Goal: Information Seeking & Learning: Learn about a topic

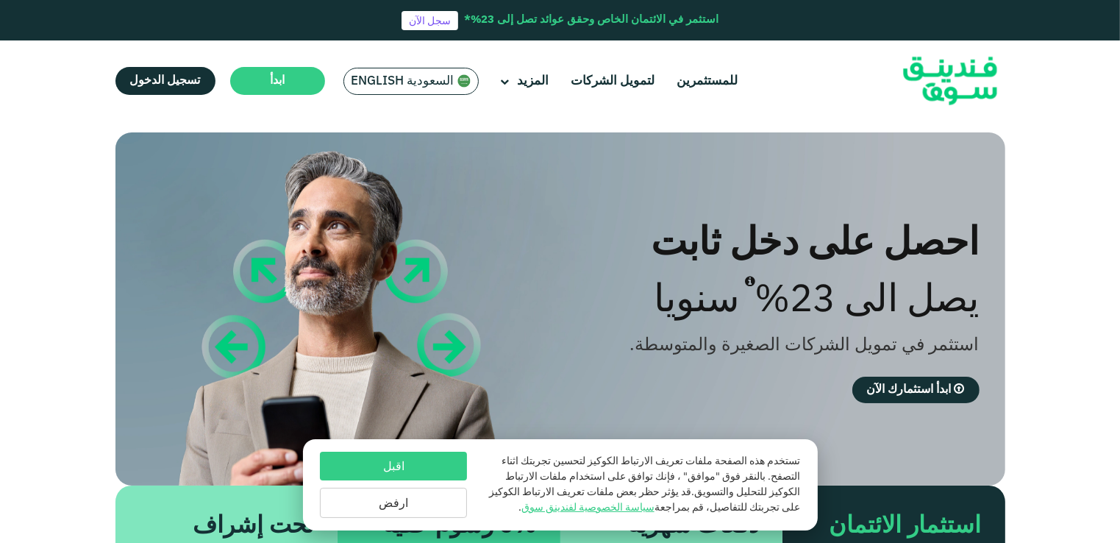
click at [397, 506] on button "ارفض" at bounding box center [393, 503] width 147 height 30
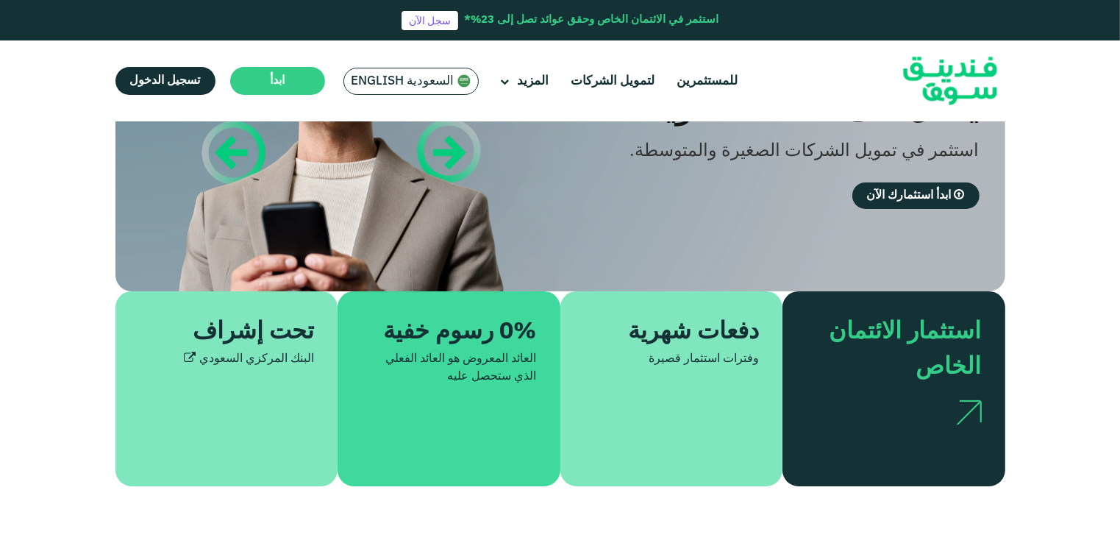
scroll to position [221, 0]
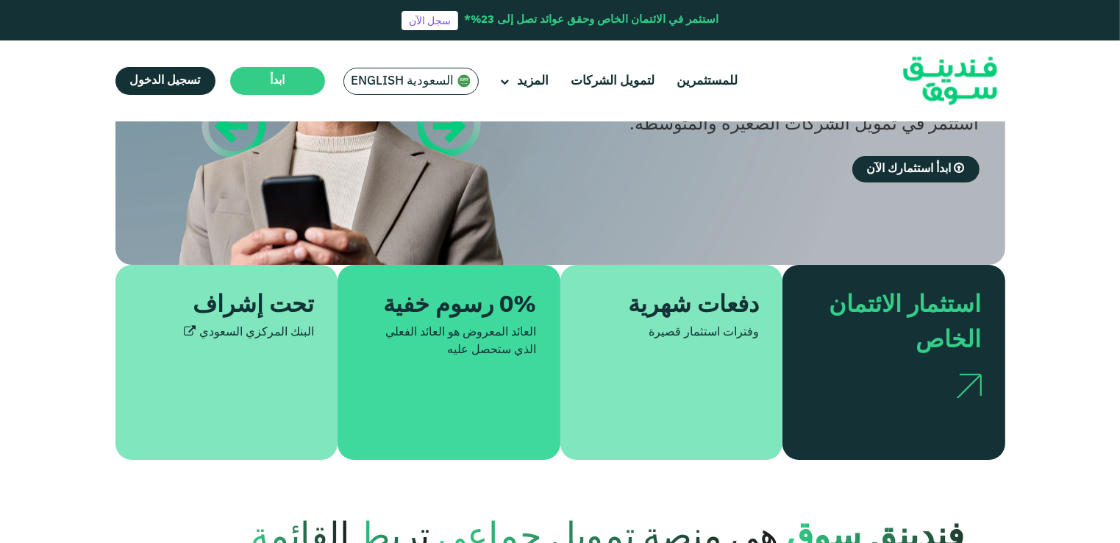
click at [683, 313] on div "دفعات شهرية" at bounding box center [680, 305] width 158 height 35
click at [674, 335] on div "وفترات استثمار قصيرة" at bounding box center [672, 333] width 176 height 18
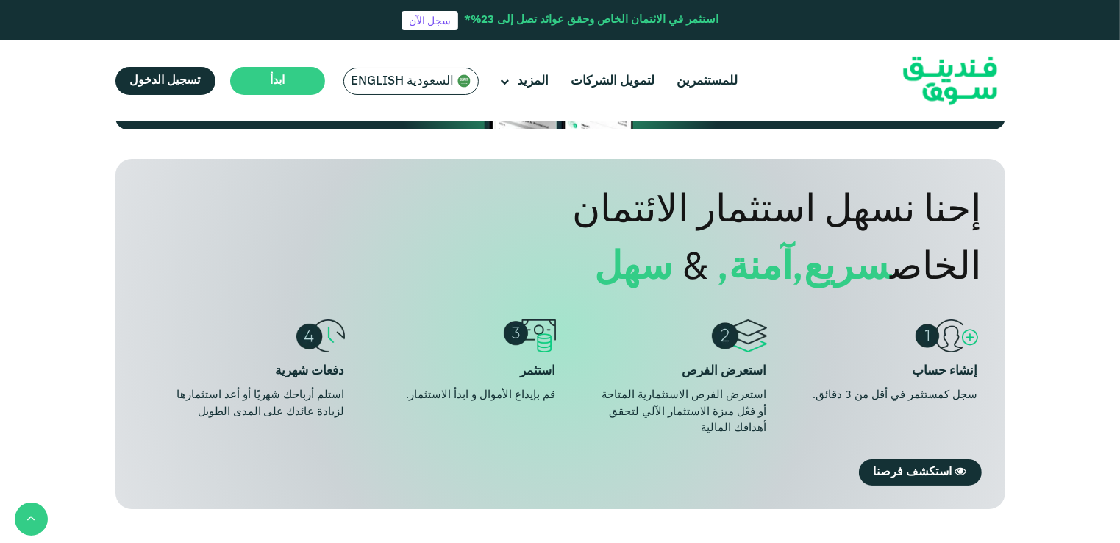
scroll to position [1030, 0]
click at [308, 344] on img at bounding box center [320, 336] width 48 height 33
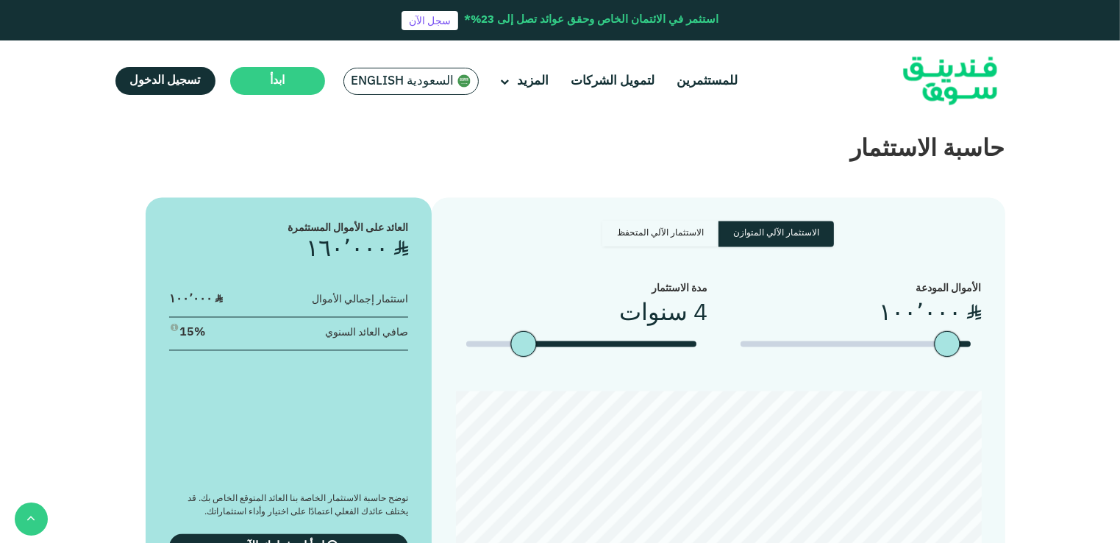
scroll to position [2869, 0]
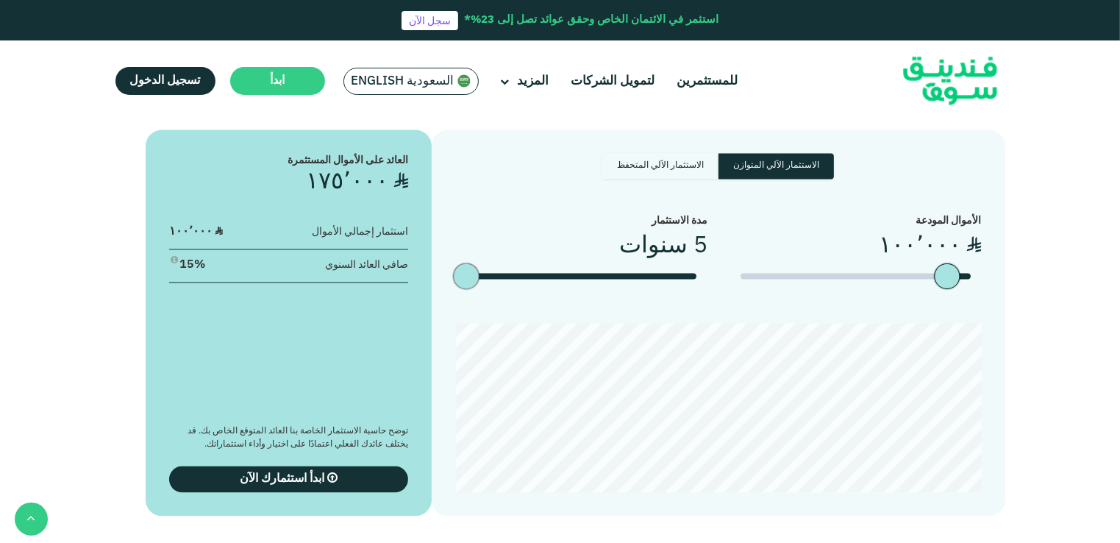
drag, startPoint x: 524, startPoint y: 249, endPoint x: 480, endPoint y: 244, distance: 44.4
click at [480, 263] on div "date slider" at bounding box center [479, 276] width 26 height 26
drag, startPoint x: 468, startPoint y: 253, endPoint x: 503, endPoint y: 252, distance: 35.3
click at [503, 273] on div "date slider" at bounding box center [581, 276] width 230 height 6
drag, startPoint x: 524, startPoint y: 253, endPoint x: 561, endPoint y: 255, distance: 37.6
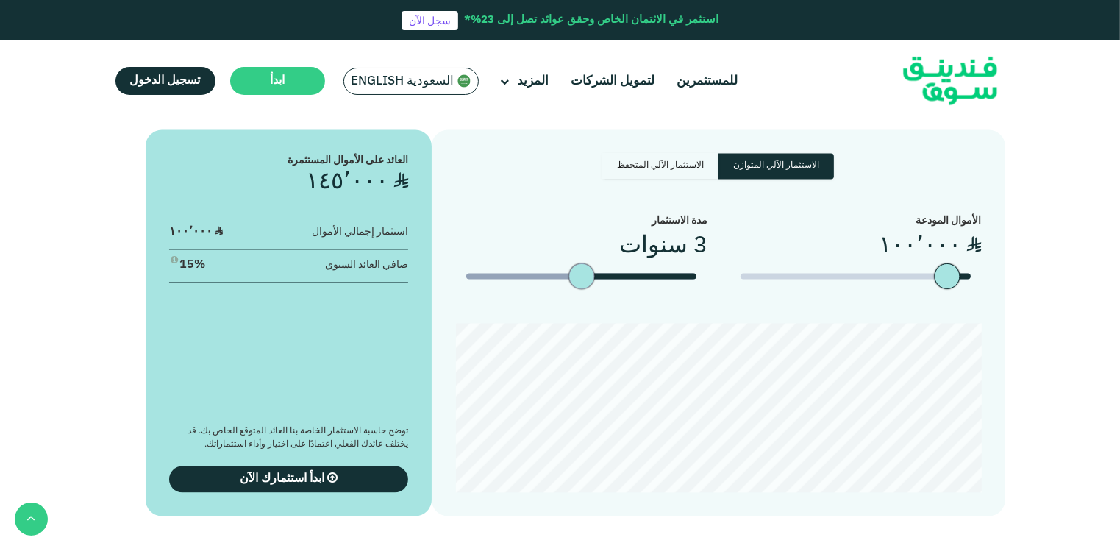
click at [561, 273] on div "date slider" at bounding box center [581, 276] width 230 height 6
drag, startPoint x: 580, startPoint y: 255, endPoint x: 475, endPoint y: 255, distance: 105.2
click at [475, 263] on div "date slider" at bounding box center [467, 276] width 26 height 26
drag, startPoint x: 472, startPoint y: 253, endPoint x: 690, endPoint y: 263, distance: 218.7
click at [690, 263] on div "date slider" at bounding box center [696, 276] width 26 height 26
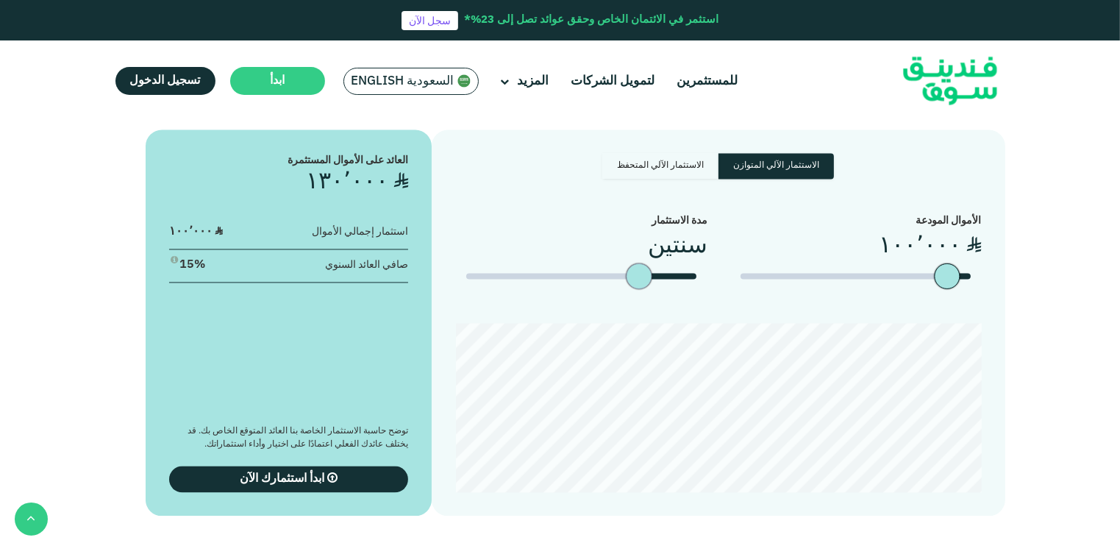
drag, startPoint x: 694, startPoint y: 256, endPoint x: 665, endPoint y: 255, distance: 28.7
click at [665, 273] on div "date slider" at bounding box center [581, 276] width 230 height 6
drag, startPoint x: 631, startPoint y: 255, endPoint x: 594, endPoint y: 255, distance: 36.8
click at [594, 263] on div "date slider" at bounding box center [595, 276] width 26 height 26
drag, startPoint x: 578, startPoint y: 254, endPoint x: 548, endPoint y: 252, distance: 30.2
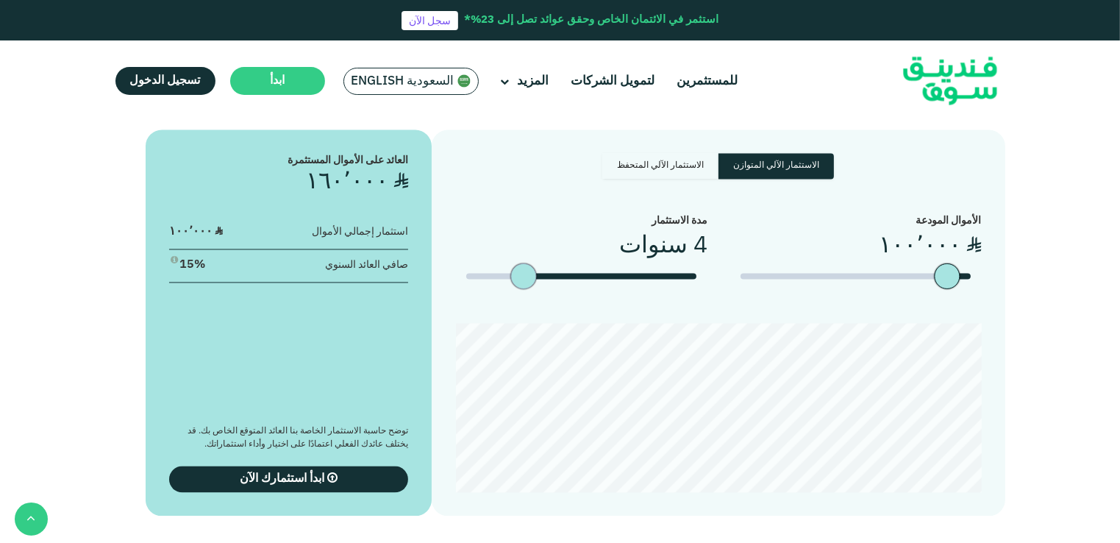
click at [548, 263] on div "date slider" at bounding box center [537, 276] width 26 height 26
type tc-range-slider "5"
drag, startPoint x: 534, startPoint y: 252, endPoint x: 488, endPoint y: 255, distance: 46.4
click at [488, 263] on div "date slider" at bounding box center [479, 276] width 26 height 26
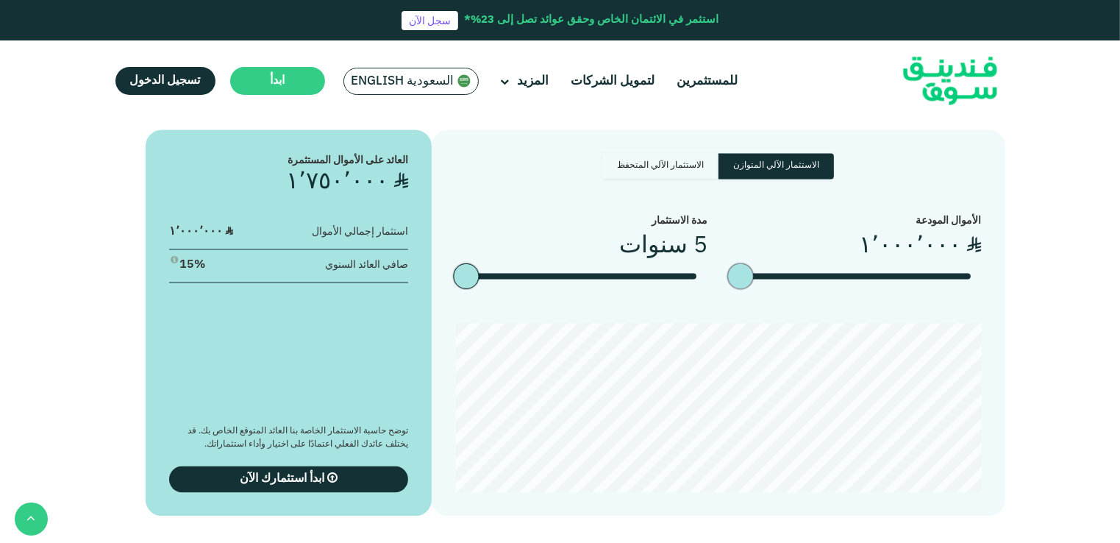
drag, startPoint x: 948, startPoint y: 258, endPoint x: 731, endPoint y: 266, distance: 216.4
click at [731, 266] on div "الأموال المودعة ʢ ١٬٠٠٠٬٠٠٠" at bounding box center [856, 257] width 252 height 88
type tc-range-slider "10000"
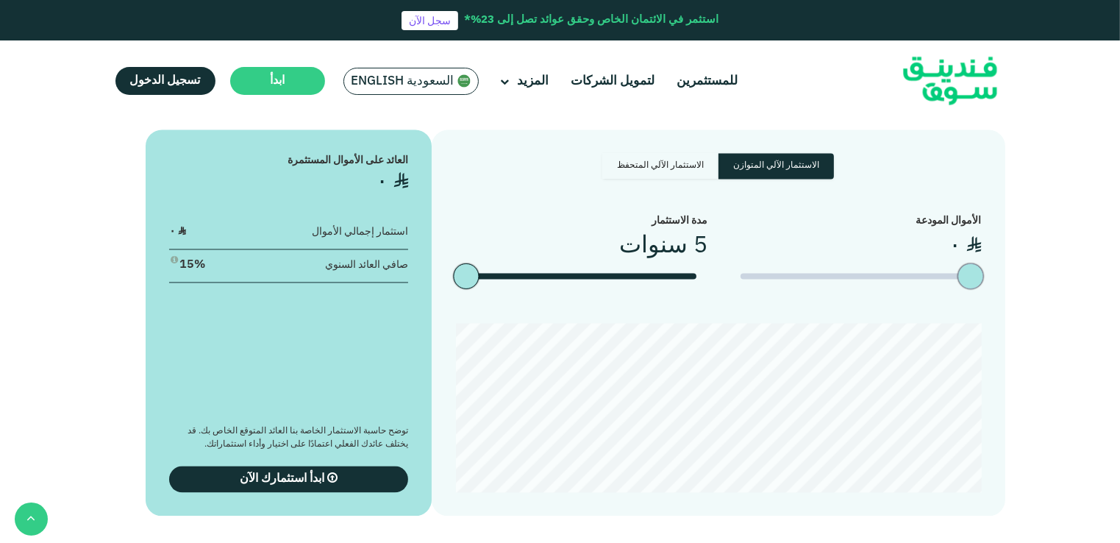
drag, startPoint x: 741, startPoint y: 260, endPoint x: 979, endPoint y: 257, distance: 238.4
click at [979, 263] on div "amount slider" at bounding box center [971, 276] width 26 height 26
type tc-range-slider "100000"
drag, startPoint x: 971, startPoint y: 257, endPoint x: 948, endPoint y: 257, distance: 23.5
click at [948, 263] on div "amount slider" at bounding box center [948, 276] width 26 height 26
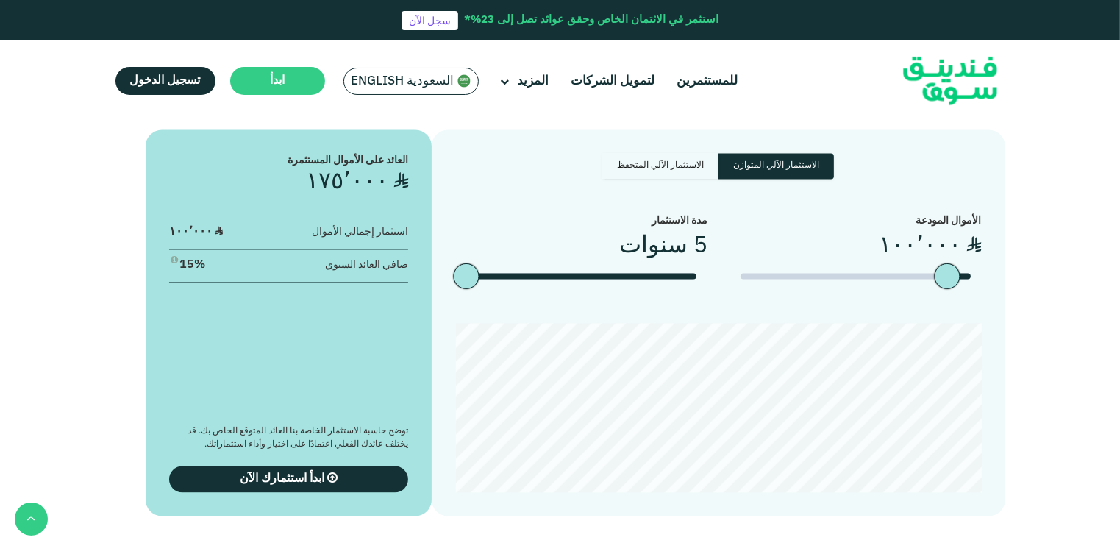
click at [669, 154] on label "الاستثمار الآلي المتحفظ" at bounding box center [661, 166] width 116 height 26
click at [825, 154] on input "الاستثمار الآلي المتحفظ" at bounding box center [830, 158] width 10 height 10
radio input "true"
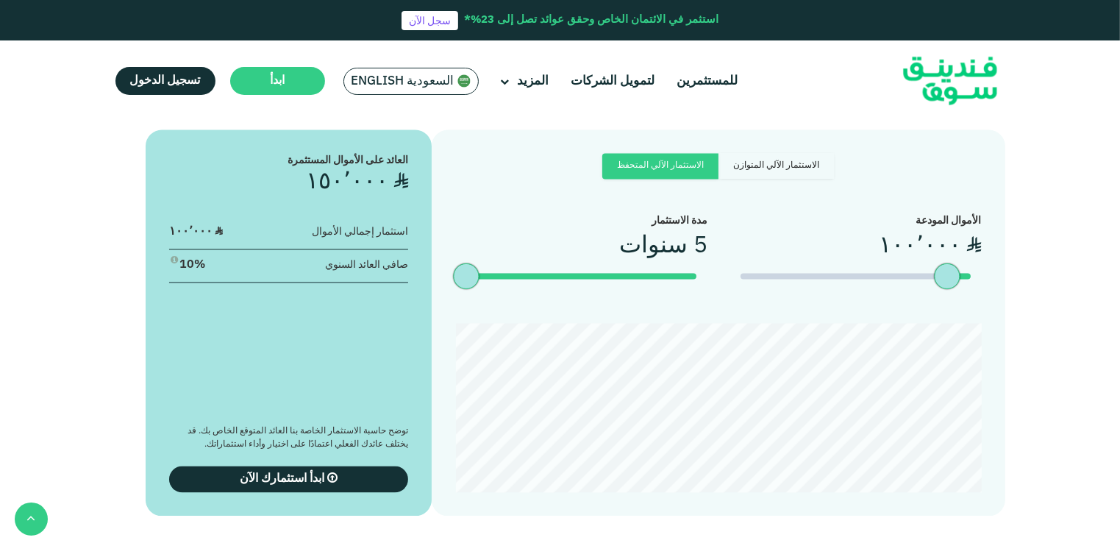
click at [738, 153] on label "الاستثمار الآلي المتوازن" at bounding box center [777, 166] width 116 height 26
click at [825, 153] on input "الاستثمار الآلي المتوازن" at bounding box center [830, 158] width 10 height 10
radio input "true"
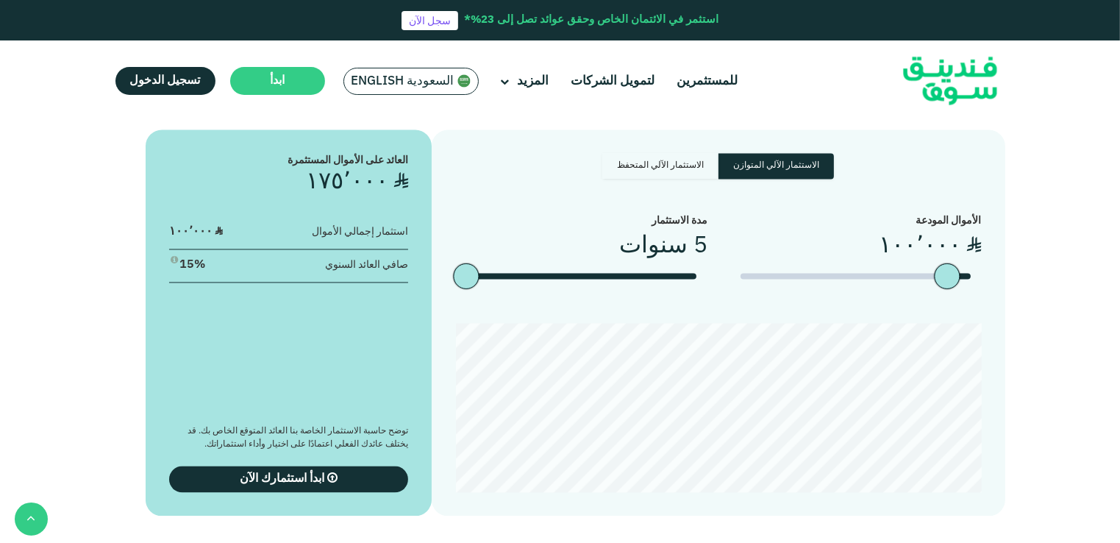
click at [662, 153] on label "الاستثمار الآلي المتحفظ" at bounding box center [661, 166] width 116 height 26
click at [825, 153] on input "الاستثمار الآلي المتحفظ" at bounding box center [830, 158] width 10 height 10
radio input "true"
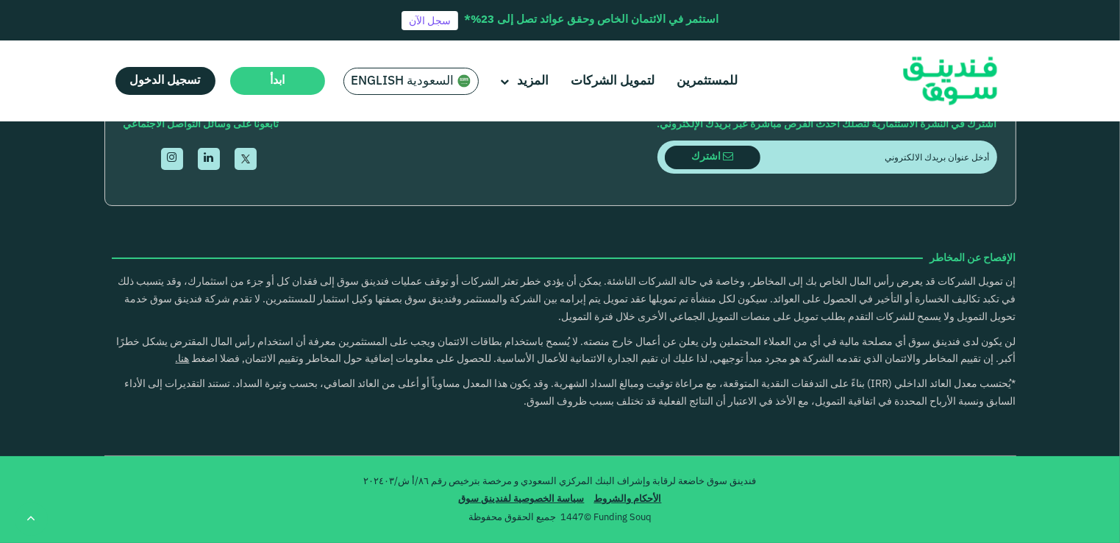
scroll to position [5006, 0]
drag, startPoint x: 28, startPoint y: 496, endPoint x: 43, endPoint y: 279, distance: 217.5
drag, startPoint x: 27, startPoint y: 512, endPoint x: 41, endPoint y: 355, distance: 158.1
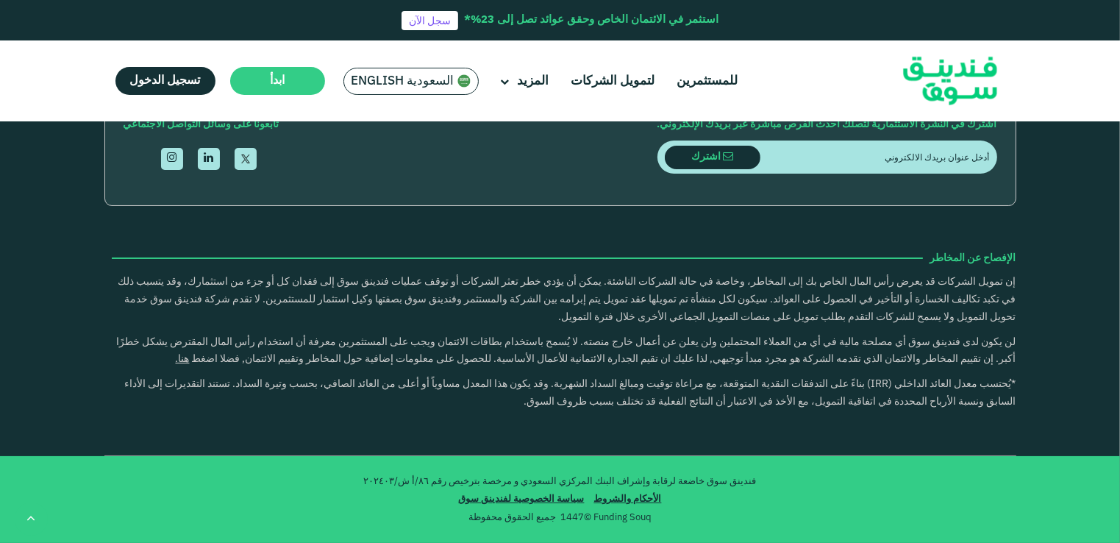
drag, startPoint x: 21, startPoint y: 516, endPoint x: 23, endPoint y: 496, distance: 19.9
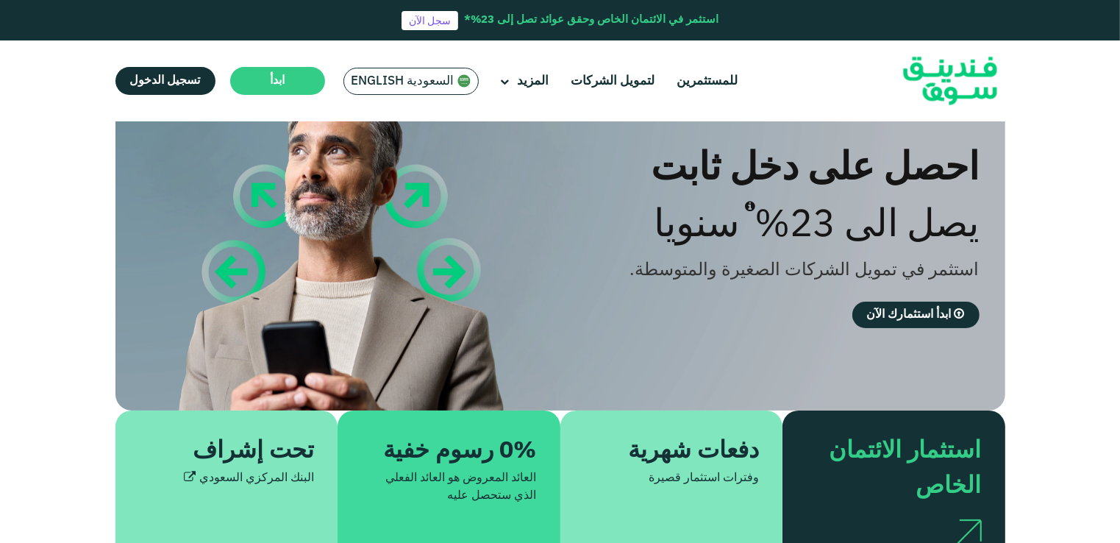
scroll to position [0, 0]
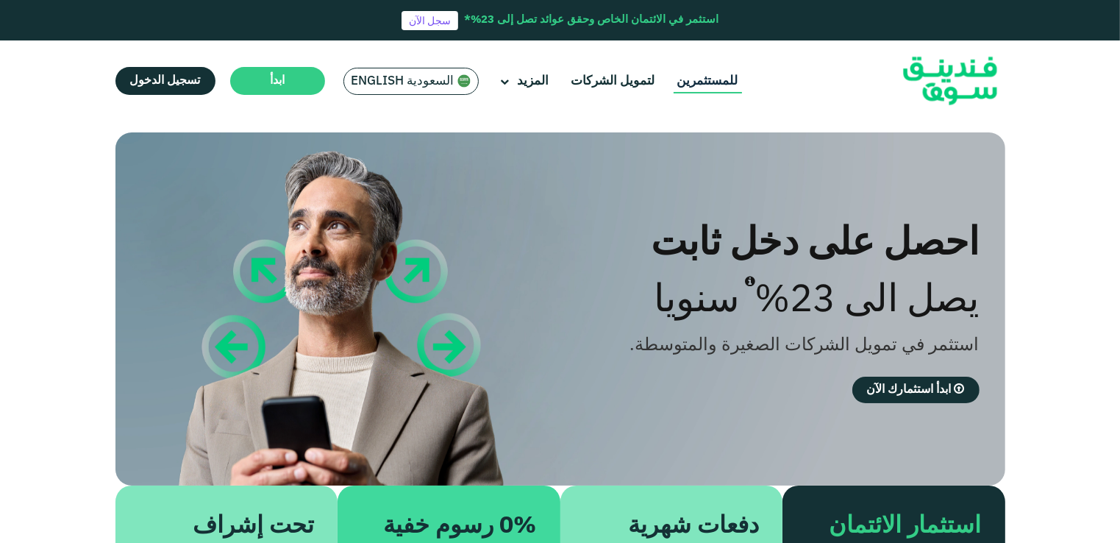
click at [694, 85] on link "للمستثمرين" at bounding box center [708, 81] width 68 height 24
click at [614, 85] on link "لتمويل الشركات" at bounding box center [613, 81] width 91 height 24
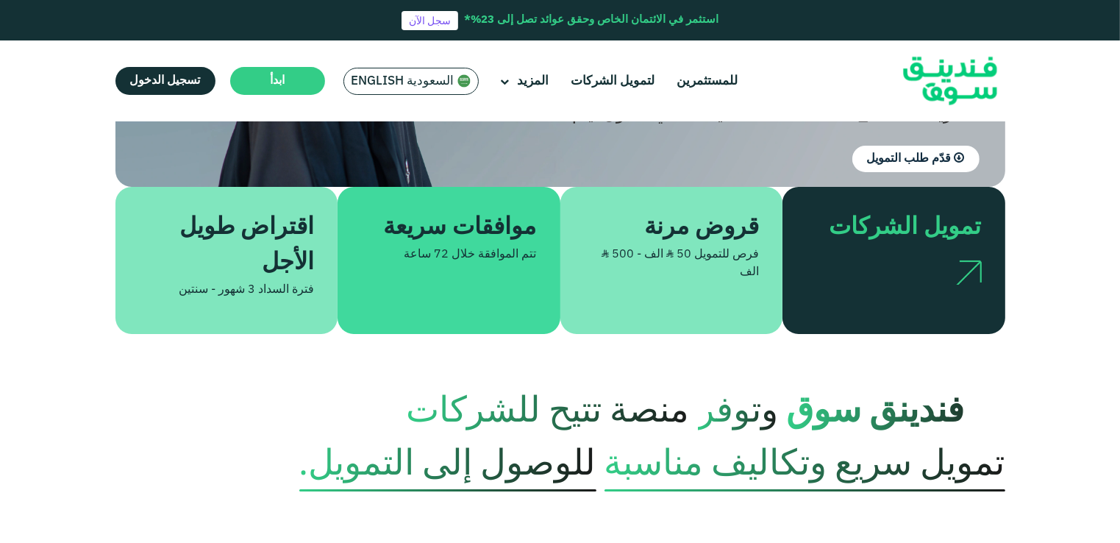
scroll to position [368, 0]
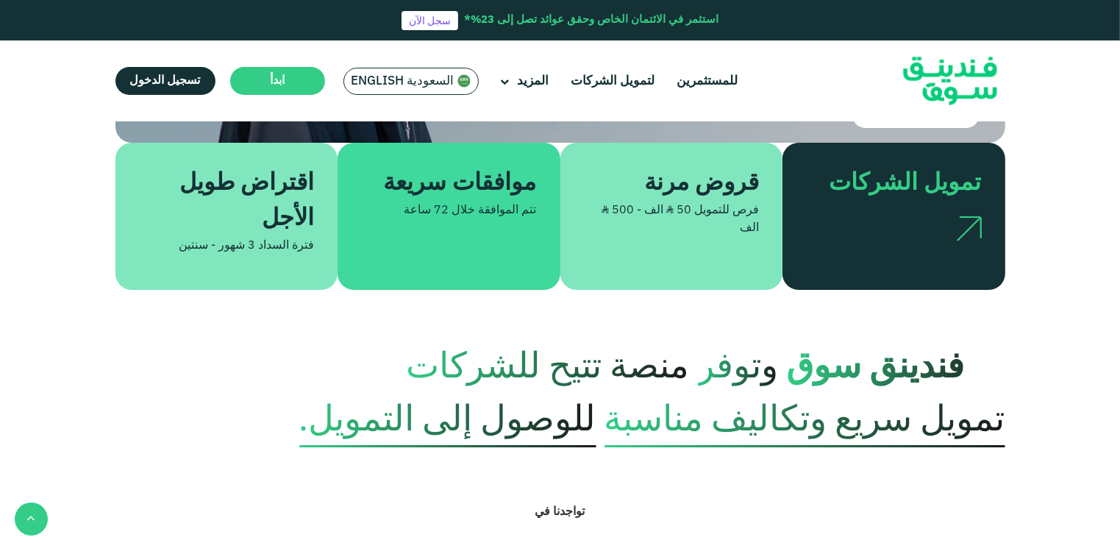
click at [684, 202] on div "فرص للتمويل ʢ 50 الف - ʢ 500 الف" at bounding box center [672, 219] width 176 height 35
click at [682, 169] on div "قروض مرنة" at bounding box center [680, 183] width 158 height 35
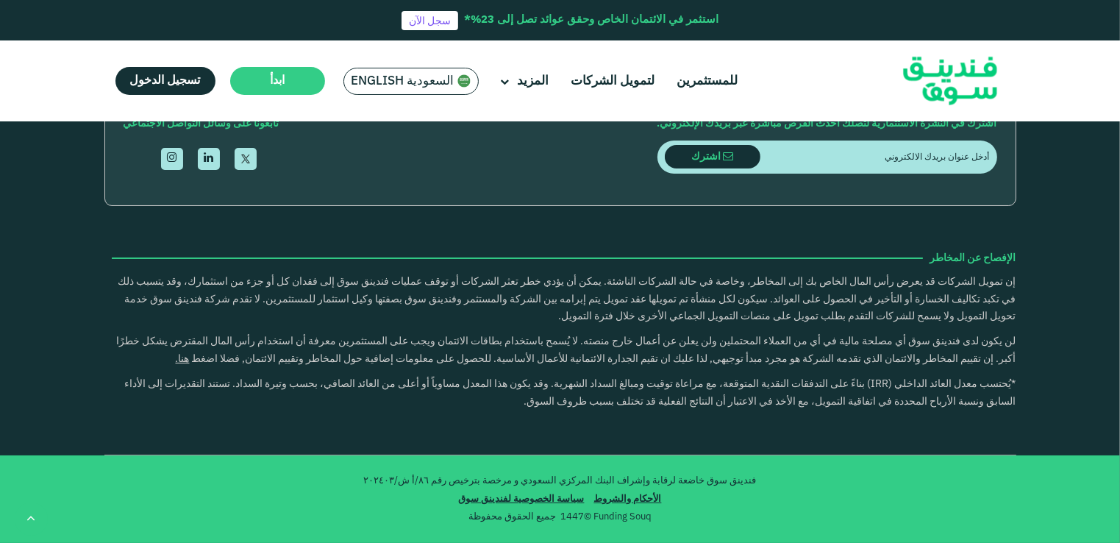
scroll to position [3287, 0]
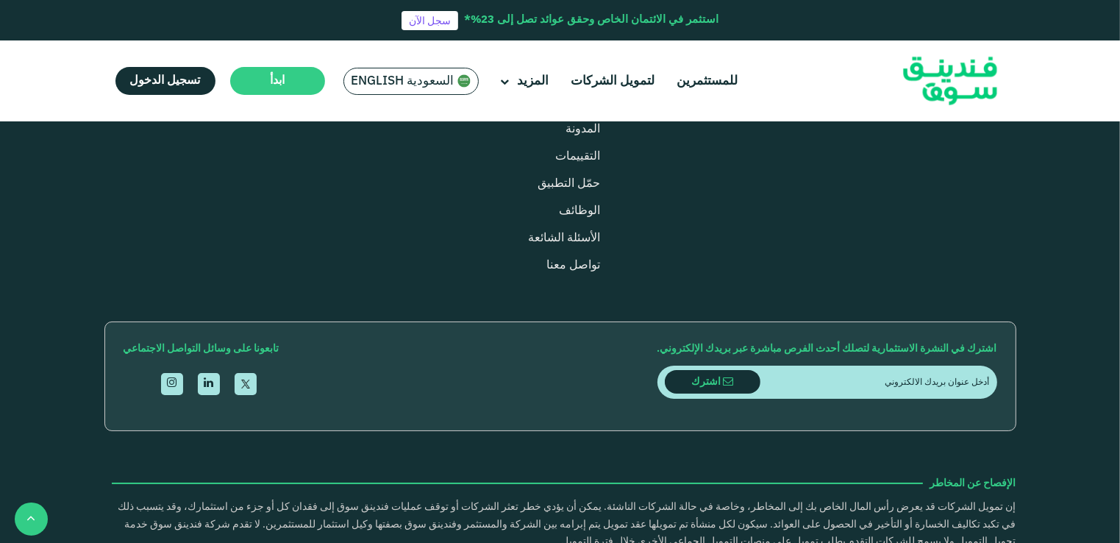
scroll to position [2331, 0]
